Goal: Use online tool/utility: Utilize a website feature to perform a specific function

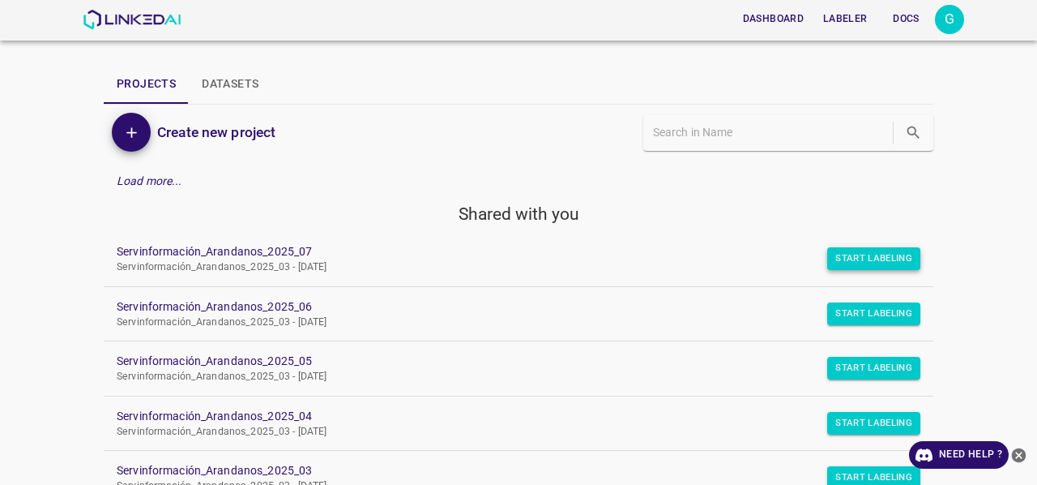
click at [878, 263] on button "Start Labeling" at bounding box center [873, 258] width 93 height 23
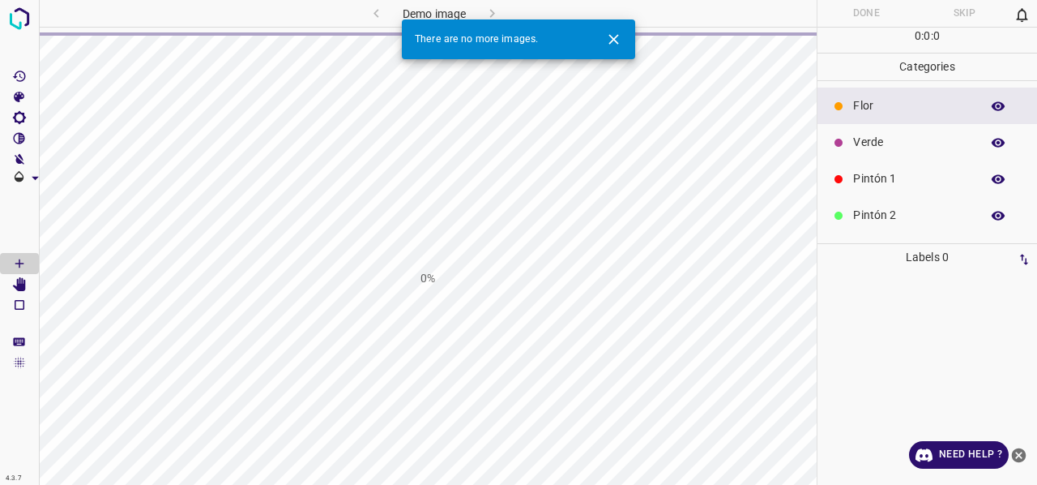
click at [613, 40] on icon "Close" at bounding box center [614, 39] width 10 height 10
click at [613, 38] on icon "Close" at bounding box center [614, 39] width 10 height 10
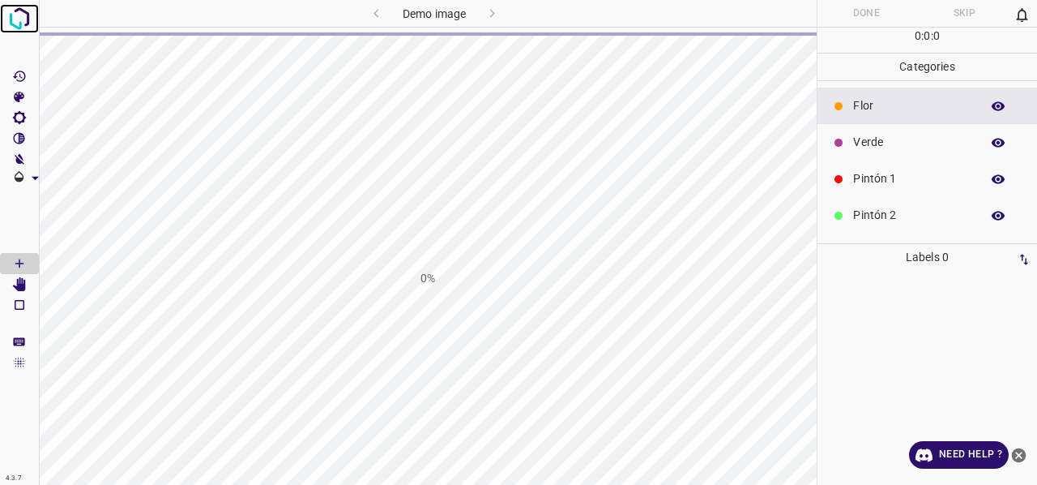
click at [24, 21] on img at bounding box center [19, 18] width 29 height 29
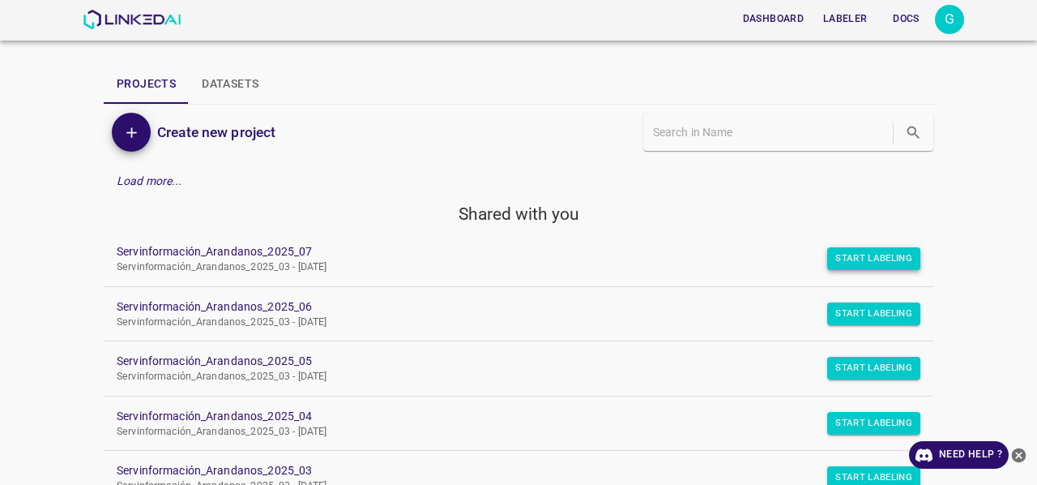
click at [856, 254] on button "Start Labeling" at bounding box center [873, 258] width 93 height 23
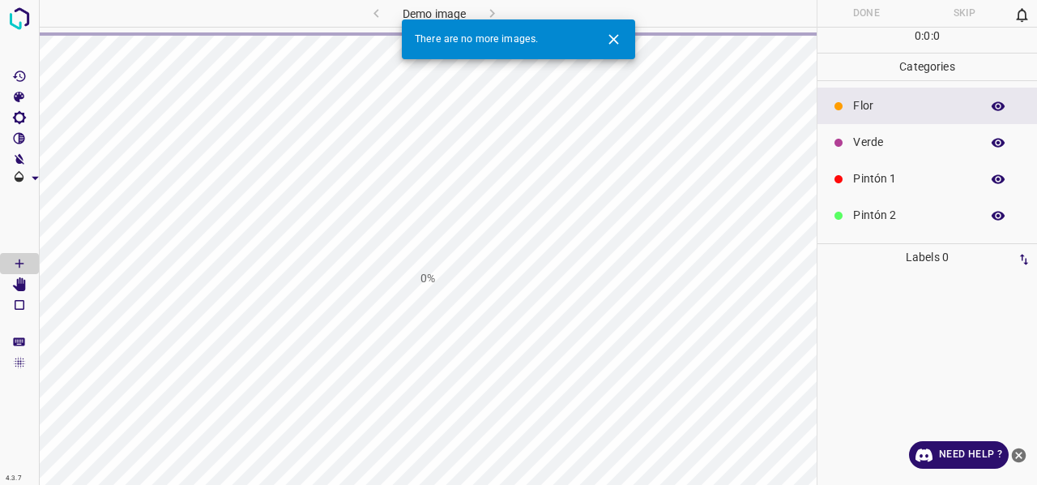
click at [613, 40] on icon "Close" at bounding box center [614, 39] width 10 height 10
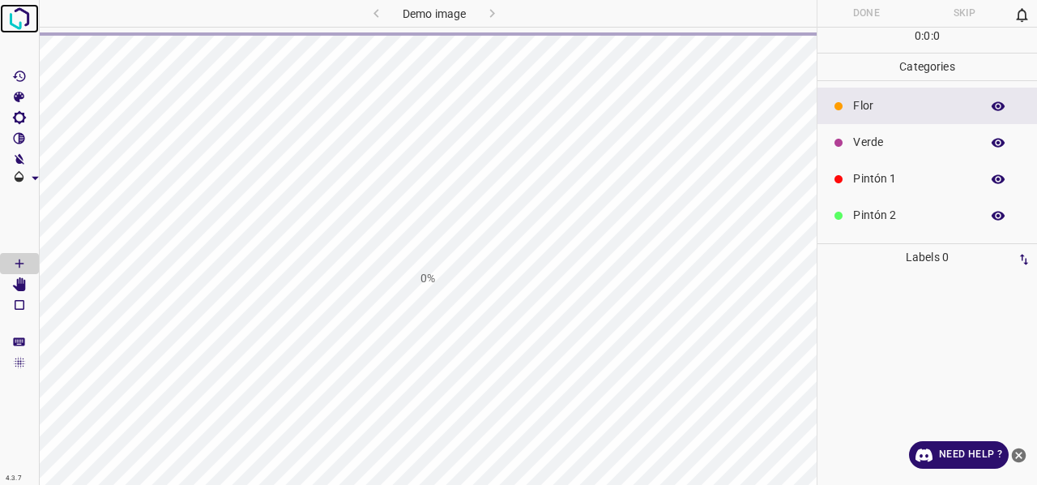
click at [24, 23] on img at bounding box center [19, 18] width 29 height 29
